Goal: Task Accomplishment & Management: Use online tool/utility

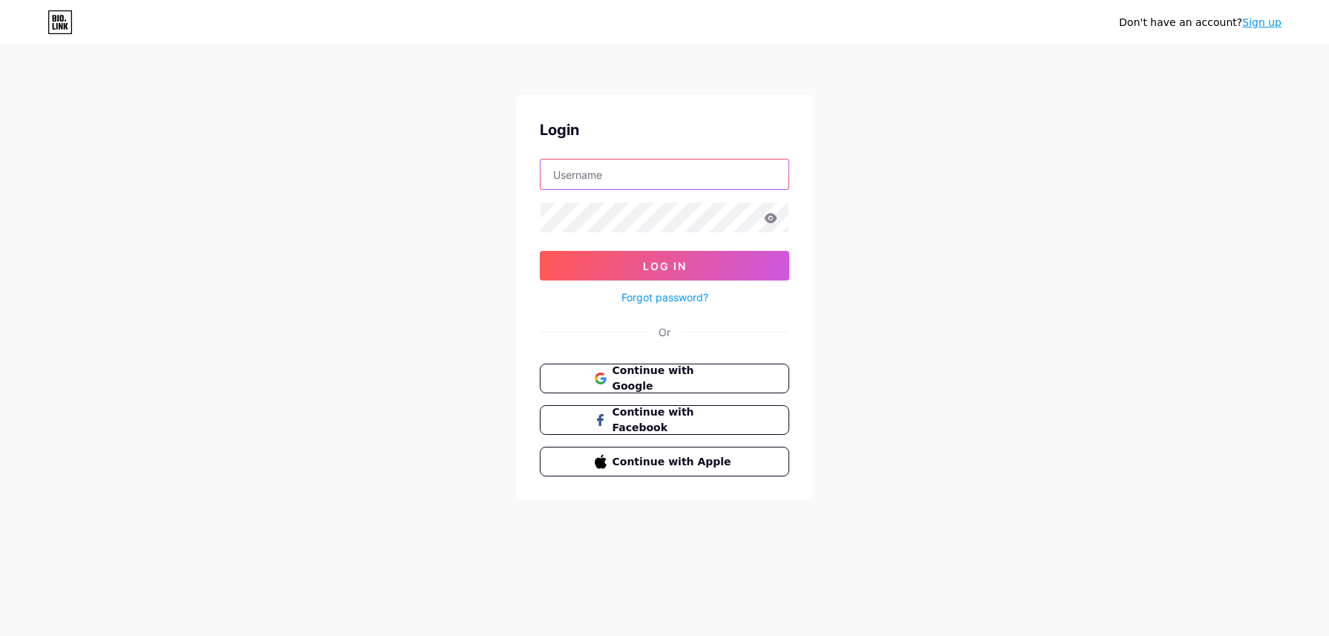
click at [673, 186] on input "text" at bounding box center [665, 175] width 248 height 30
type input "[EMAIL_ADDRESS][DOMAIN_NAME]"
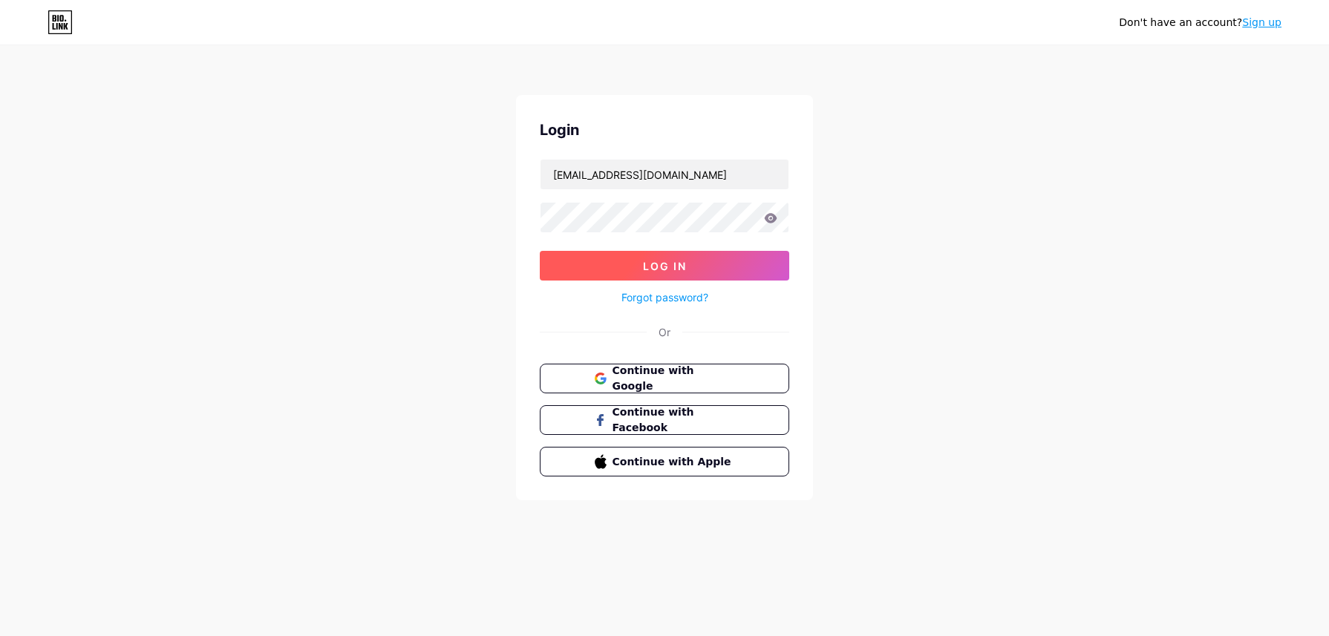
click at [708, 269] on button "Log In" at bounding box center [664, 266] width 249 height 30
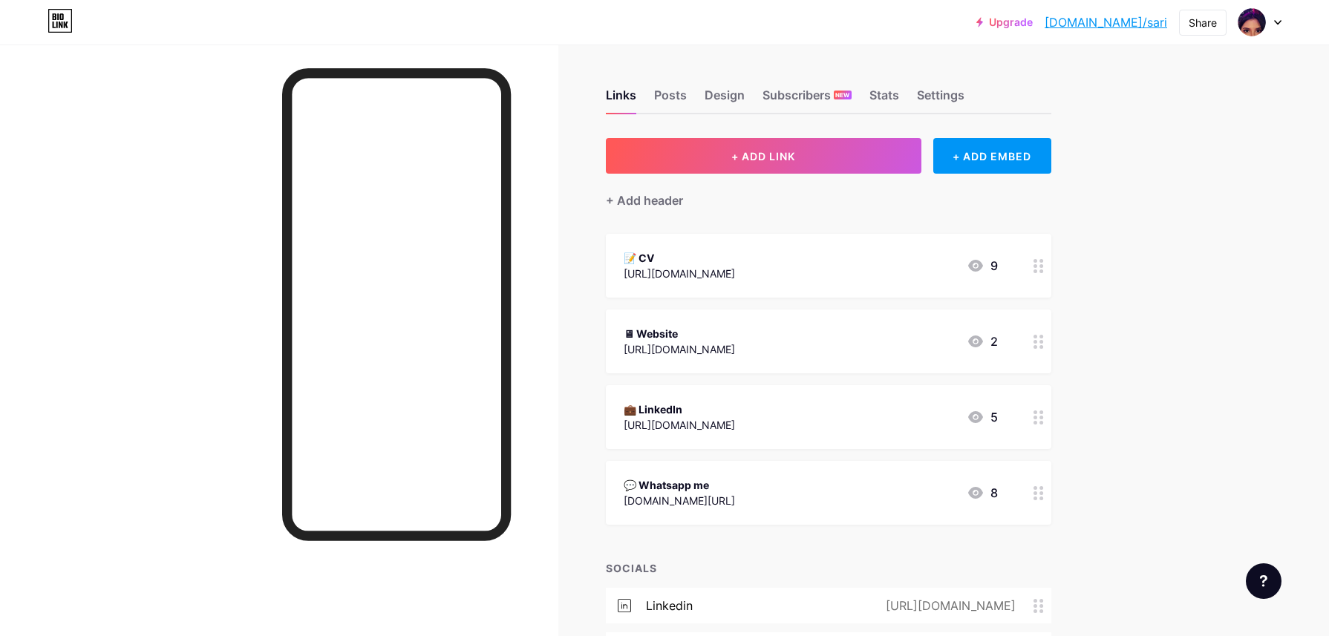
click at [1037, 264] on icon at bounding box center [1039, 266] width 10 height 14
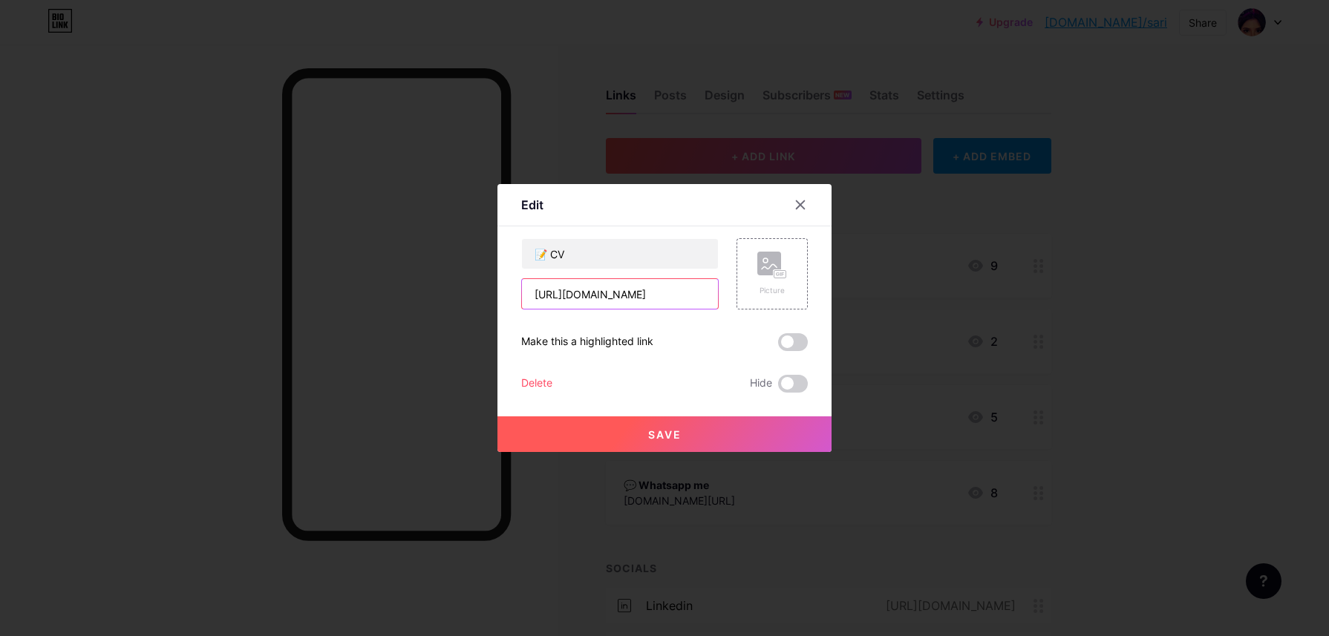
click at [617, 293] on input "[URL][DOMAIN_NAME]" at bounding box center [620, 294] width 196 height 30
paste input "[DOMAIN_NAME][URL]"
type input "[URL][DOMAIN_NAME]"
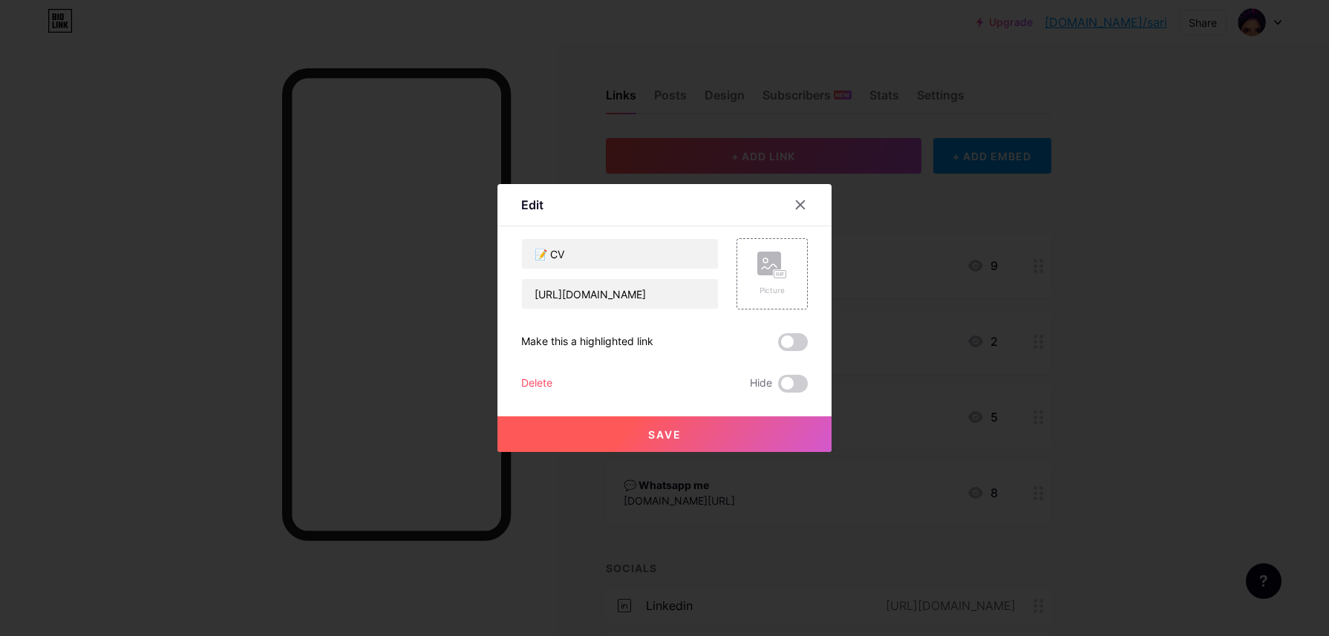
click at [677, 432] on span "Save" at bounding box center [664, 434] width 33 height 13
